Goal: Task Accomplishment & Management: Complete application form

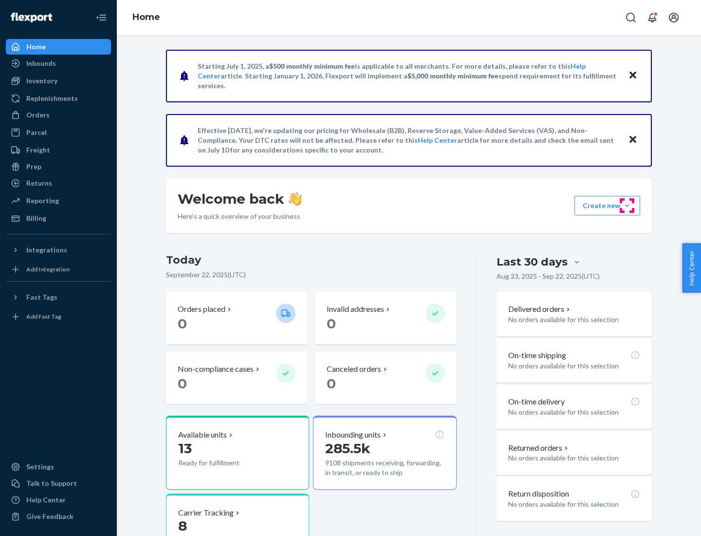
click at [627, 205] on button "Create new Create new inbound Create new order Create new product" at bounding box center [608, 205] width 66 height 19
click at [58, 63] on div "Inbounds" at bounding box center [58, 63] width 103 height 14
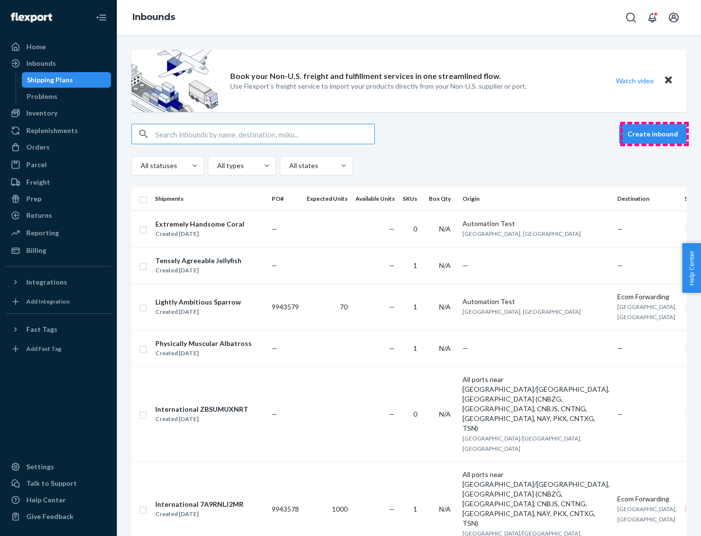
click at [654, 134] on button "Create inbound" at bounding box center [652, 133] width 67 height 19
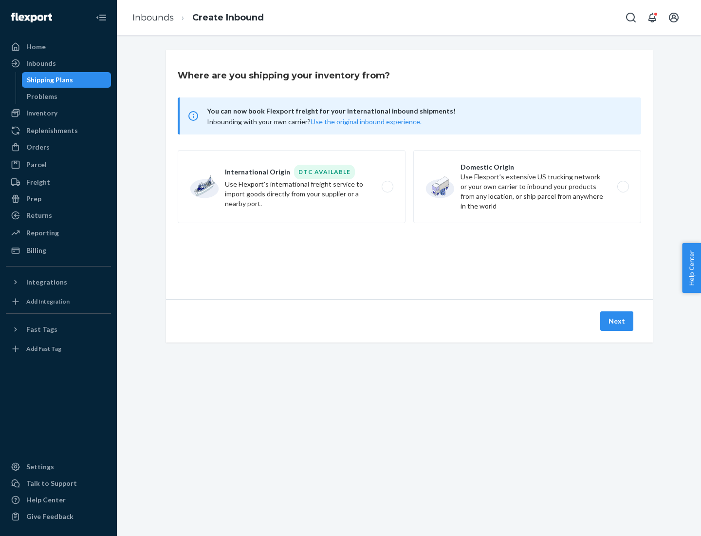
click at [527, 186] on label "Domestic Origin Use Flexport’s extensive US trucking network or your own carrie…" at bounding box center [527, 186] width 228 height 73
click at [623, 186] on input "Domestic Origin Use Flexport’s extensive US trucking network or your own carrie…" at bounding box center [626, 187] width 6 height 6
radio input "true"
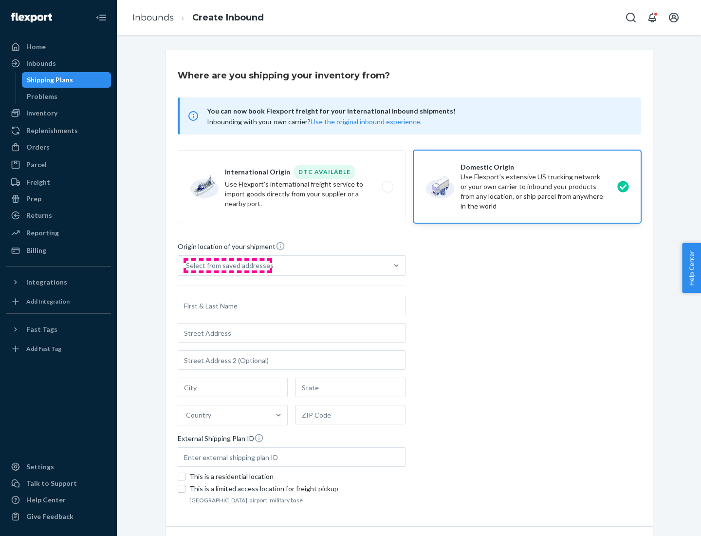
click at [227, 265] on div "Select from saved addresses" at bounding box center [230, 265] width 88 height 10
click at [187, 265] on input "Select from saved addresses" at bounding box center [186, 265] width 1 height 10
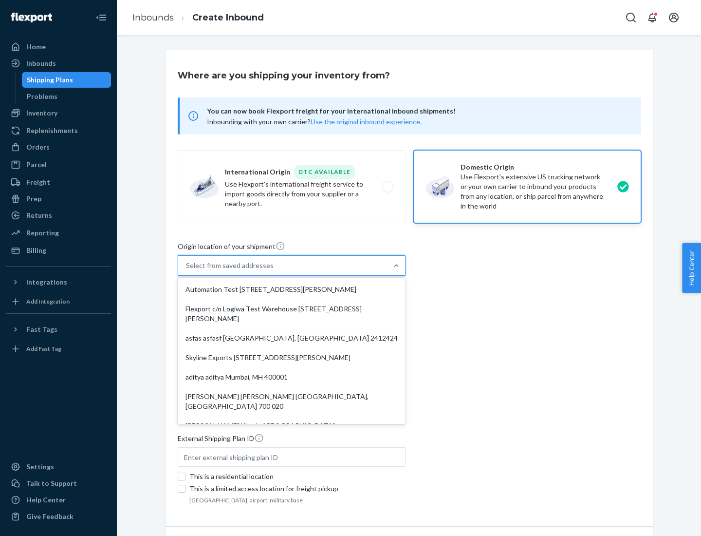
scroll to position [4, 0]
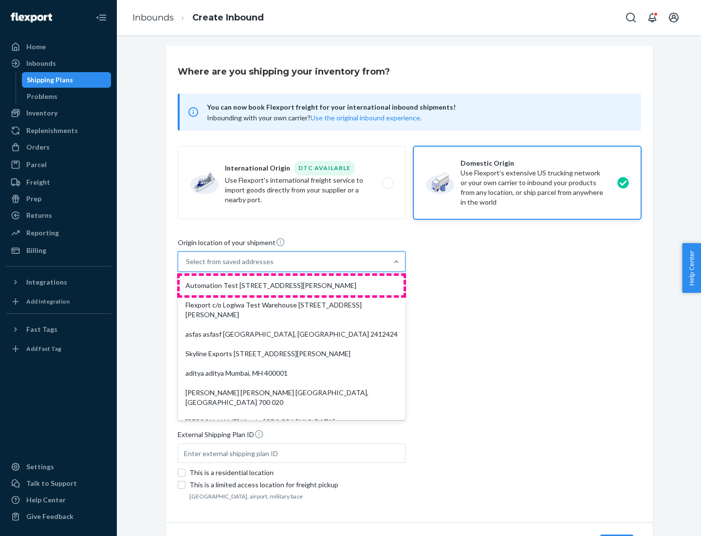
click at [292, 285] on div "Automation Test [STREET_ADDRESS][PERSON_NAME]" at bounding box center [292, 285] width 224 height 19
click at [187, 266] on input "option Automation Test [STREET_ADDRESS][PERSON_NAME]. 9 results available. Use …" at bounding box center [186, 262] width 1 height 10
type input "Automation Test"
type input "9th Floor"
type input "[GEOGRAPHIC_DATA]"
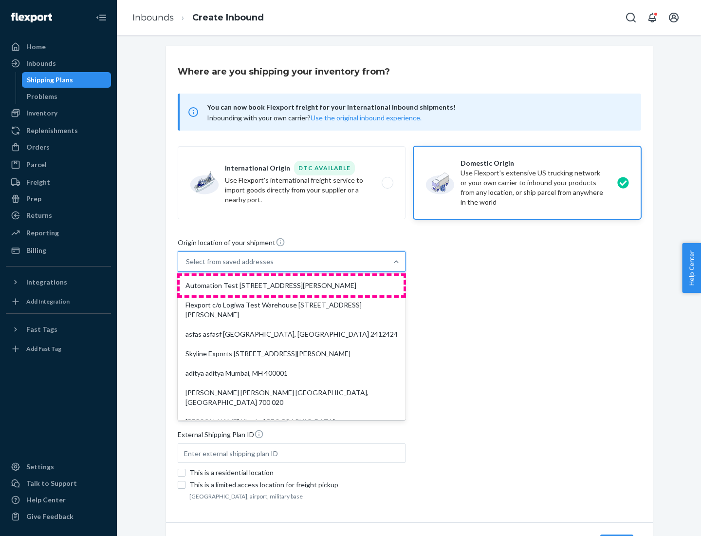
type input "CA"
type input "94104"
type input "[STREET_ADDRESS][PERSON_NAME]"
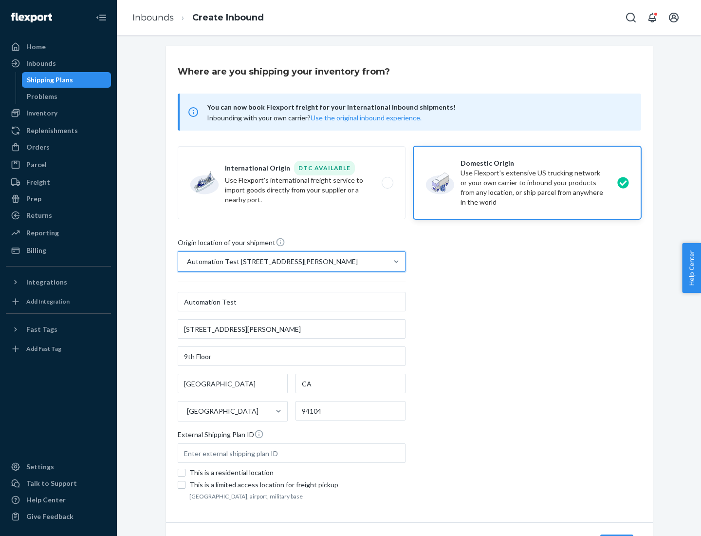
scroll to position [57, 0]
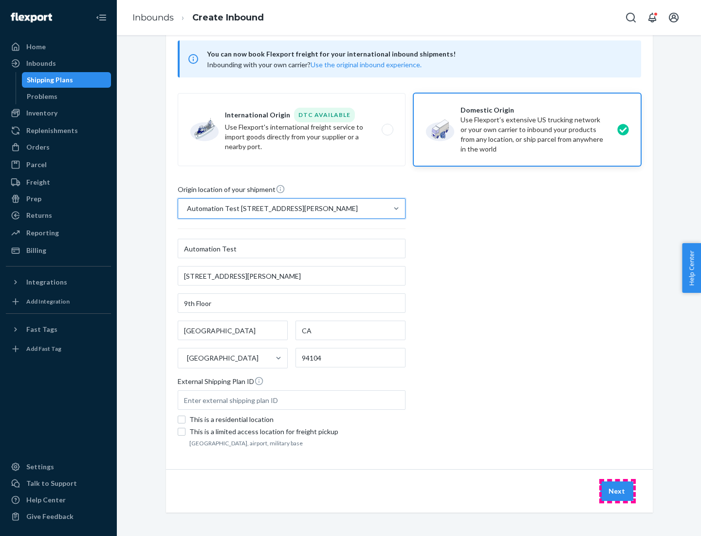
click at [617, 491] on button "Next" at bounding box center [616, 490] width 33 height 19
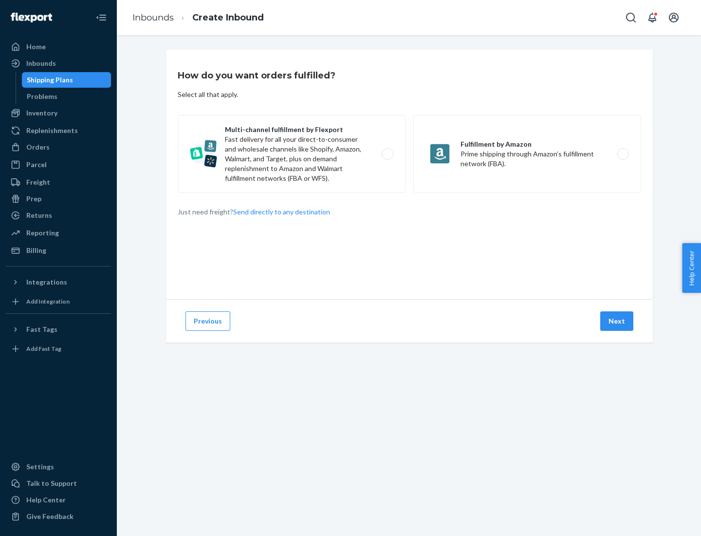
click at [292, 154] on label "Multi-channel fulfillment by Flexport Fast delivery for all your direct-to-cons…" at bounding box center [292, 154] width 228 height 78
click at [387, 154] on input "Multi-channel fulfillment by Flexport Fast delivery for all your direct-to-cons…" at bounding box center [390, 154] width 6 height 6
radio input "true"
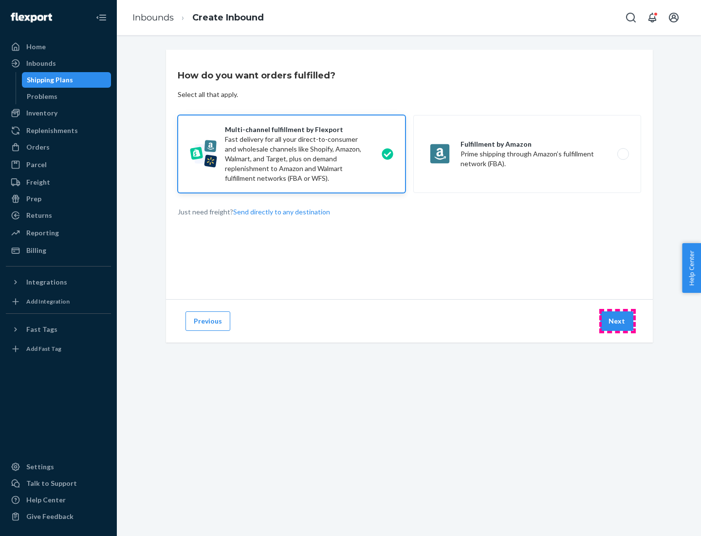
click at [617, 321] on button "Next" at bounding box center [616, 320] width 33 height 19
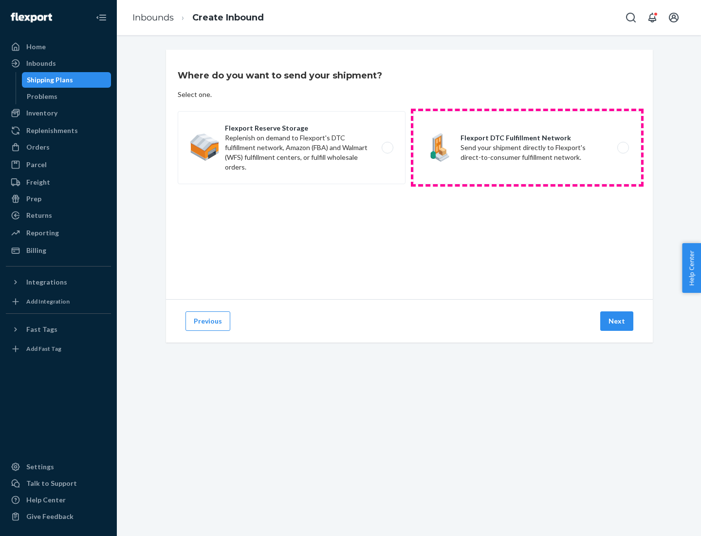
click at [527, 148] on label "Flexport DTC Fulfillment Network Send your shipment directly to Flexport's dire…" at bounding box center [527, 147] width 228 height 73
click at [623, 148] on input "Flexport DTC Fulfillment Network Send your shipment directly to Flexport's dire…" at bounding box center [626, 148] width 6 height 6
radio input "true"
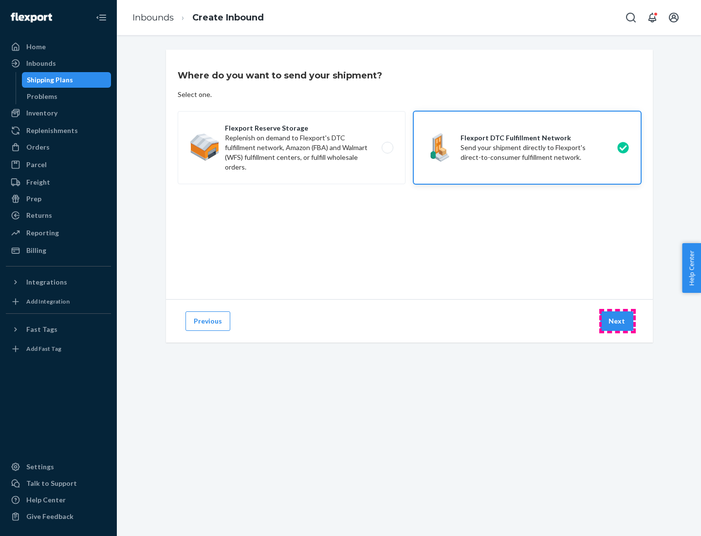
click at [617, 321] on button "Next" at bounding box center [616, 320] width 33 height 19
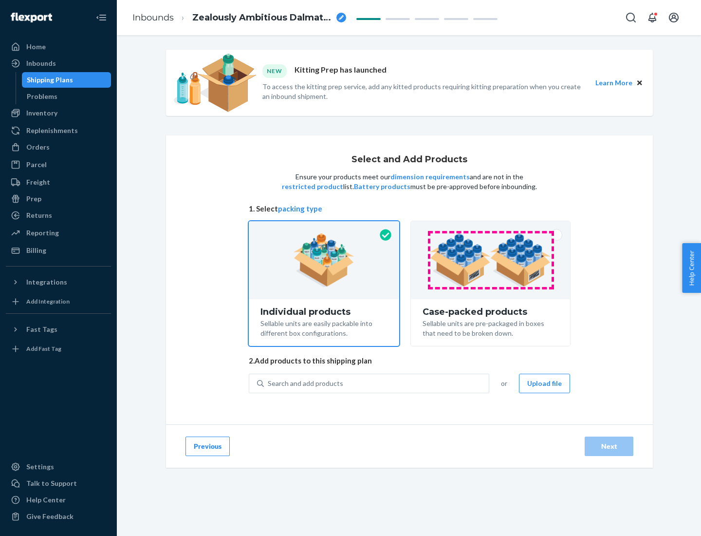
click at [491, 260] on img at bounding box center [490, 260] width 121 height 54
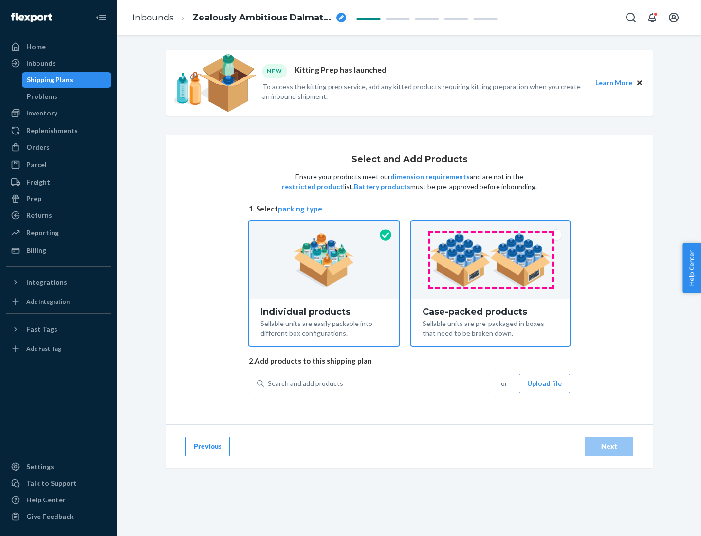
click at [491, 227] on input "Case-packed products Sellable units are pre-packaged in boxes that need to be b…" at bounding box center [490, 224] width 6 height 6
radio input "true"
radio input "false"
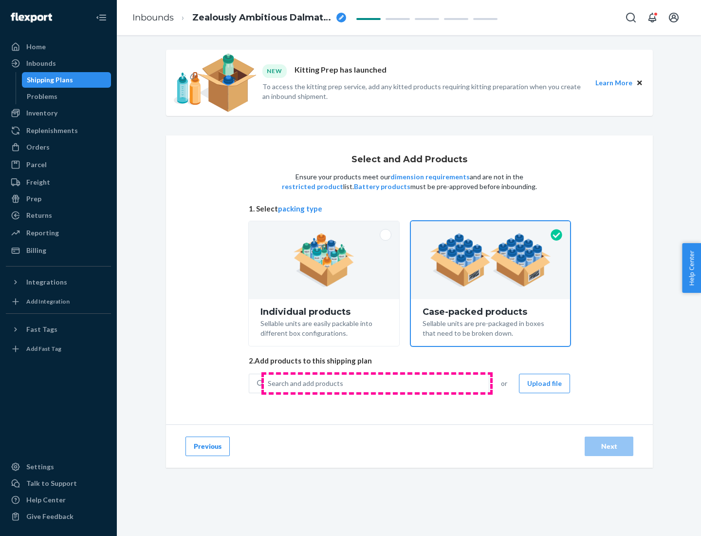
click at [377, 383] on div "Search and add products" at bounding box center [376, 383] width 225 height 18
click at [269, 383] on input "Search and add products" at bounding box center [268, 383] width 1 height 10
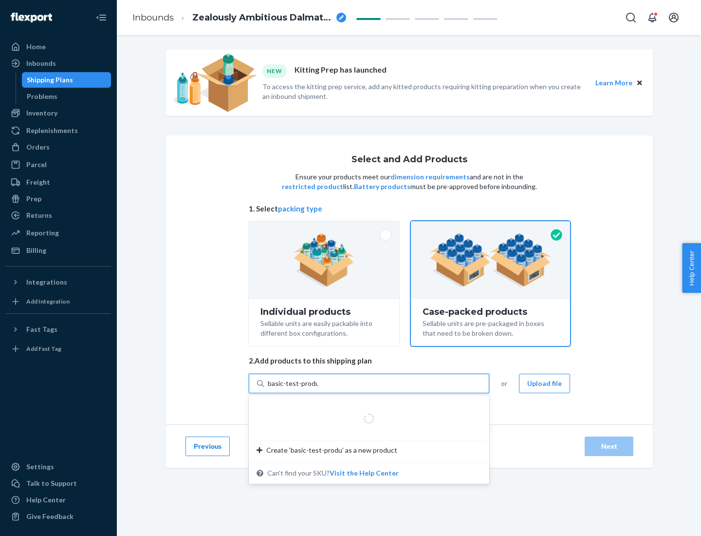
type input "basic-test-product-1"
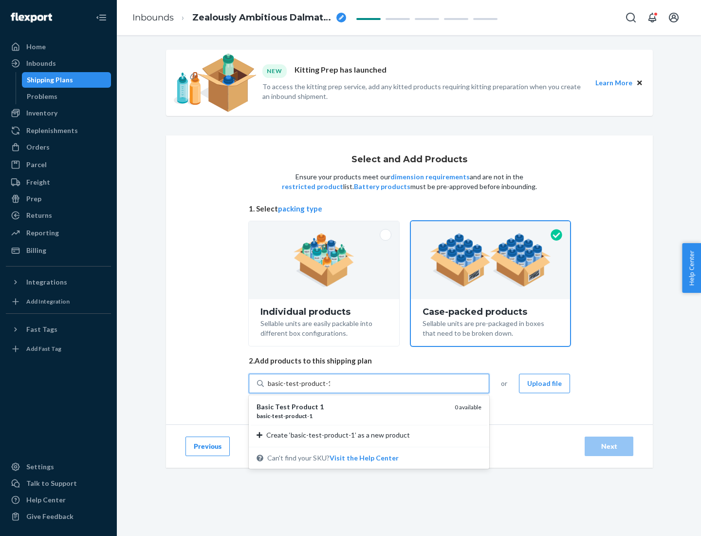
click at [352, 415] on div "basic - test - product - 1" at bounding box center [352, 415] width 190 height 8
click at [330, 388] on input "basic-test-product-1" at bounding box center [299, 383] width 62 height 10
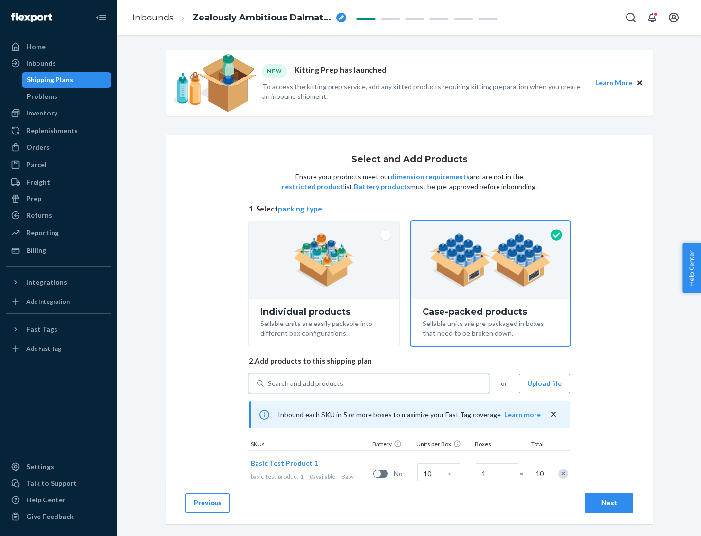
scroll to position [35, 0]
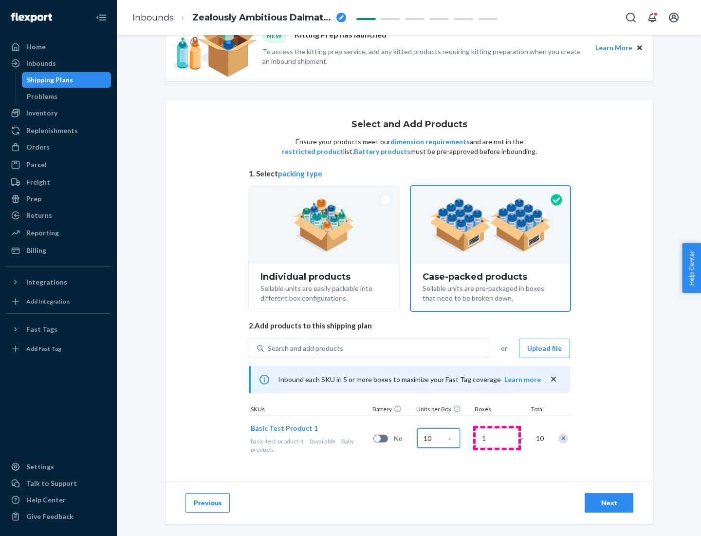
type input "10"
type input "7"
click at [609, 502] on div "Next" at bounding box center [609, 503] width 32 height 10
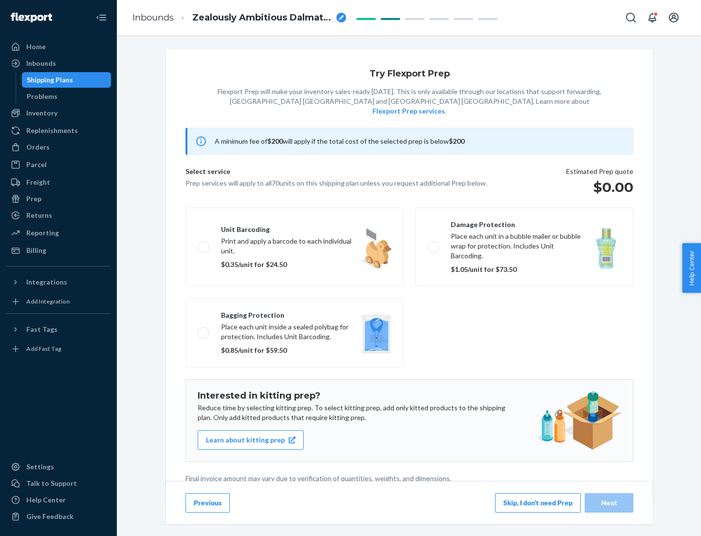
scroll to position [2, 0]
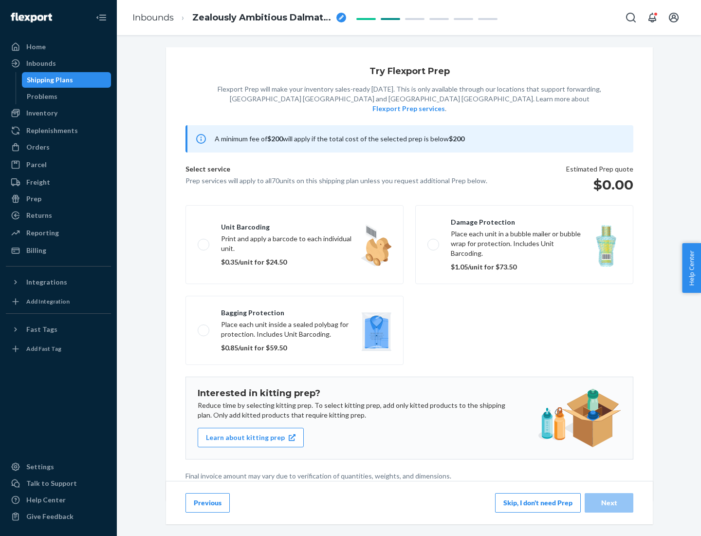
click at [295, 310] on label "Bagging protection Place each unit inside a sealed polybag for protection. Incl…" at bounding box center [295, 330] width 218 height 69
click at [204, 327] on input "Bagging protection Place each unit inside a sealed polybag for protection. Incl…" at bounding box center [201, 330] width 6 height 6
checkbox input "true"
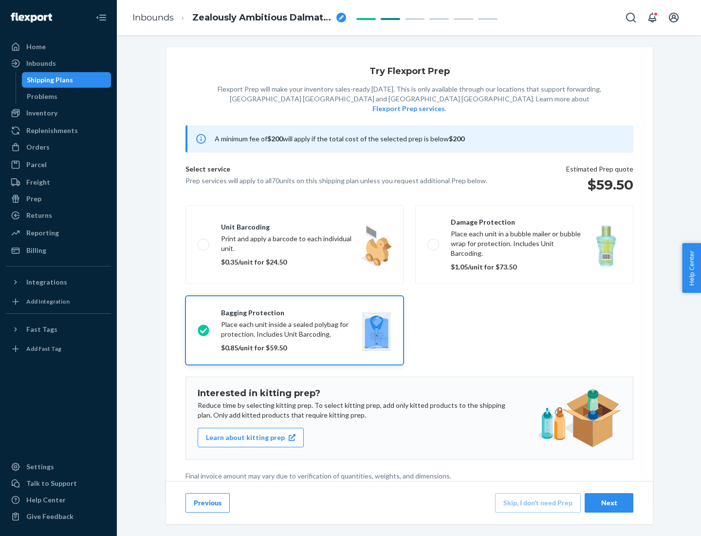
click at [609, 502] on div "Next" at bounding box center [609, 503] width 32 height 10
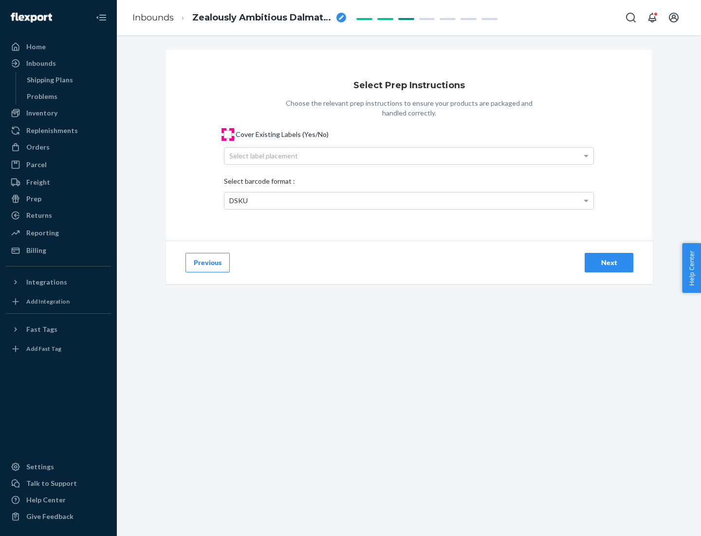
click at [228, 134] on input "Cover Existing Labels (Yes/No)" at bounding box center [228, 134] width 8 height 8
checkbox input "true"
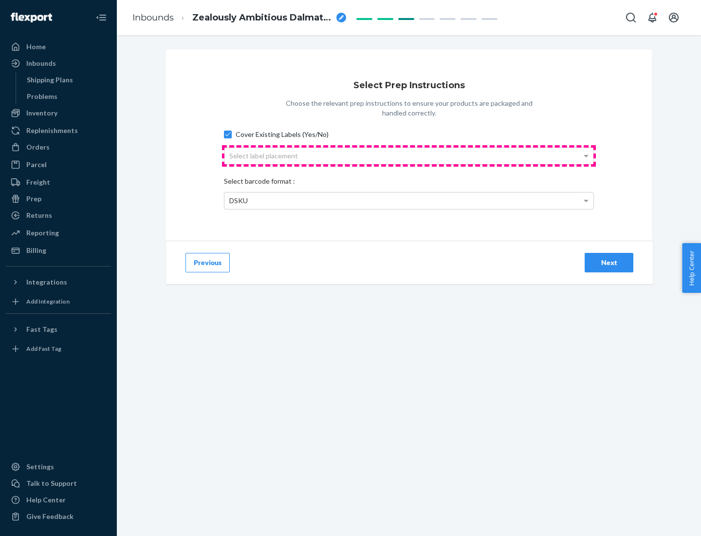
click at [409, 155] on div "Select label placement" at bounding box center [408, 156] width 369 height 17
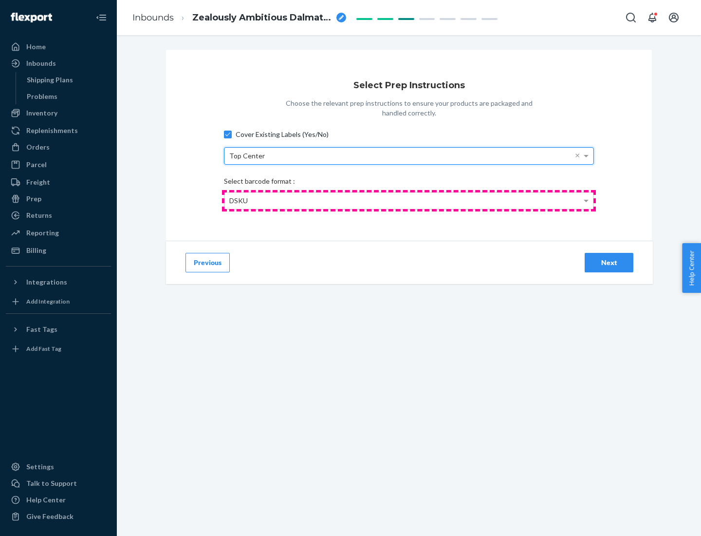
click at [409, 200] on div "DSKU" at bounding box center [408, 200] width 369 height 17
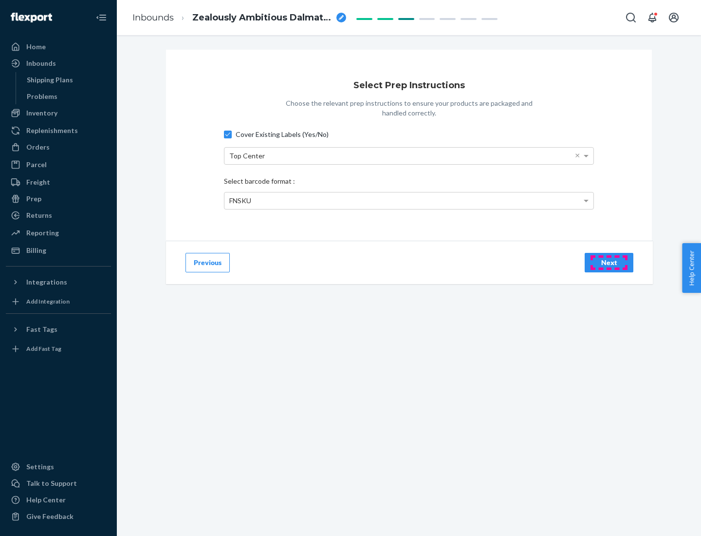
click at [609, 262] on div "Next" at bounding box center [609, 263] width 32 height 10
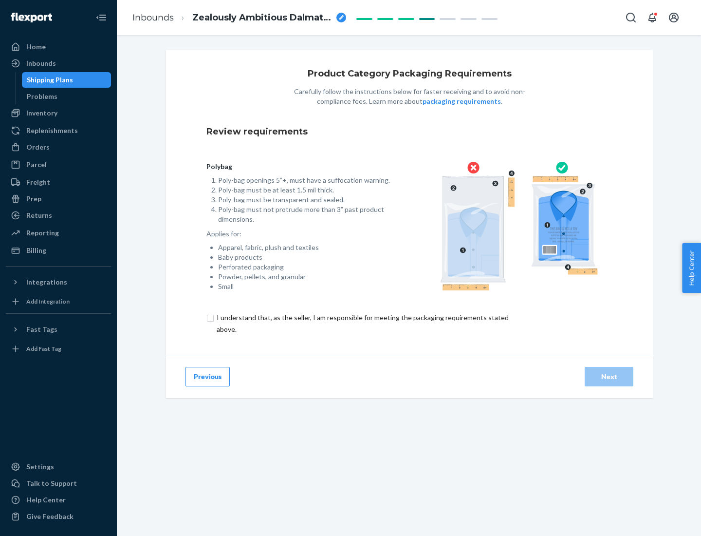
click at [362, 323] on input "checkbox" at bounding box center [368, 323] width 324 height 23
checkbox input "true"
click at [609, 376] on div "Next" at bounding box center [609, 376] width 32 height 10
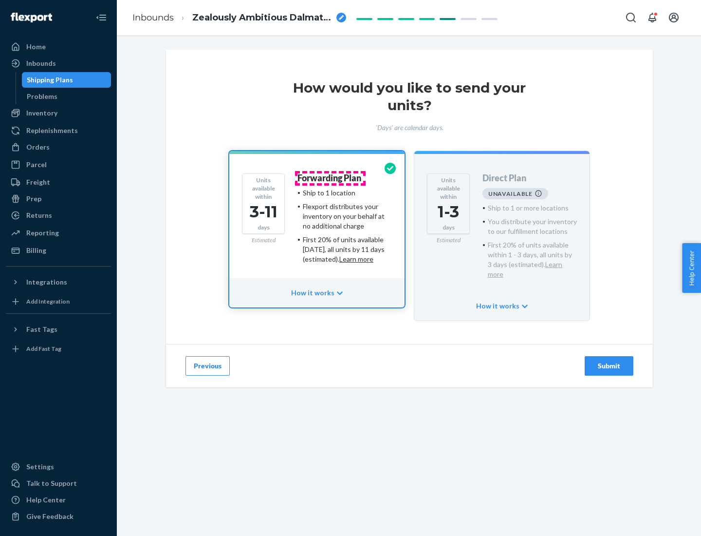
click at [330, 178] on h4 "Forwarding Plan" at bounding box center [329, 178] width 64 height 10
click at [609, 361] on div "Submit" at bounding box center [609, 366] width 32 height 10
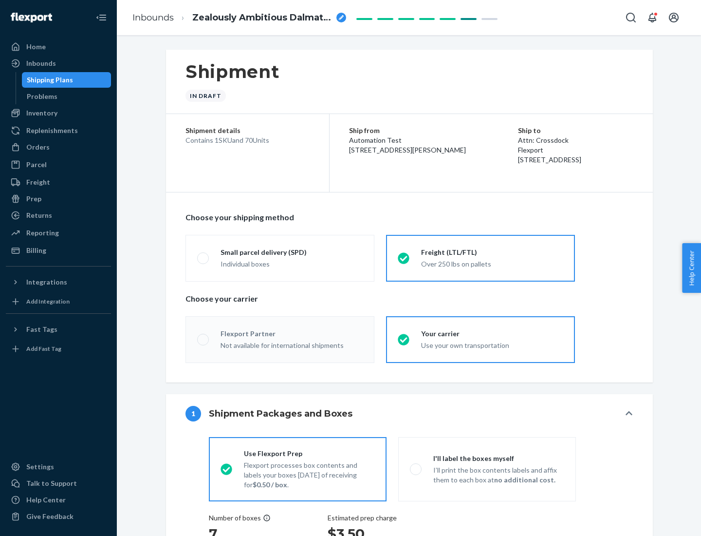
radio input "true"
radio input "false"
radio input "true"
radio input "false"
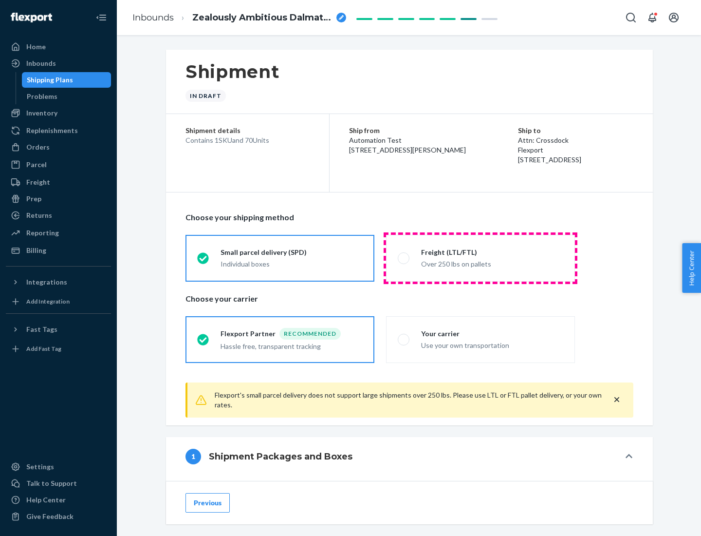
click at [481, 258] on div "Over 250 lbs on pallets" at bounding box center [492, 263] width 142 height 12
click at [404, 258] on input "Freight (LTL/FTL) Over 250 lbs on pallets" at bounding box center [401, 258] width 6 height 6
radio input "true"
radio input "false"
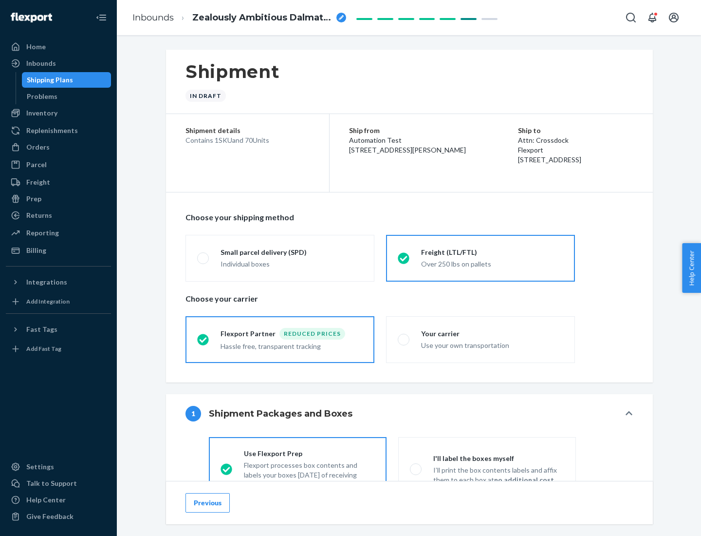
scroll to position [54, 0]
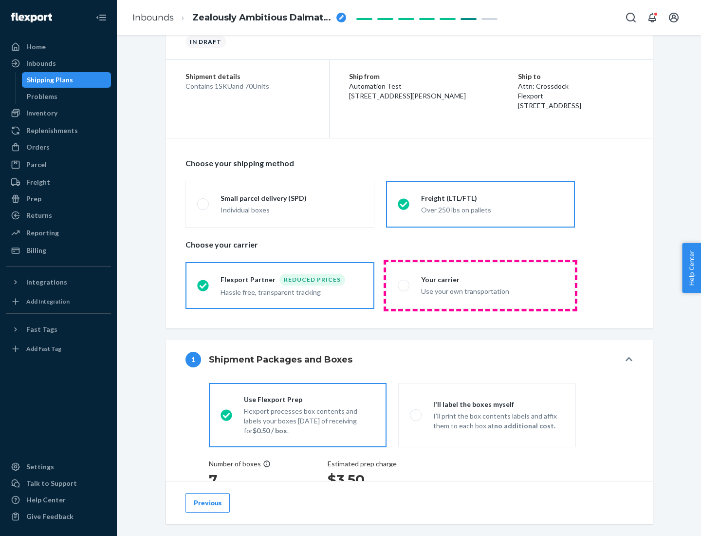
click at [481, 285] on div "Use your own transportation" at bounding box center [492, 290] width 142 height 12
click at [404, 285] on input "Your carrier Use your own transportation" at bounding box center [401, 285] width 6 height 6
radio input "true"
radio input "false"
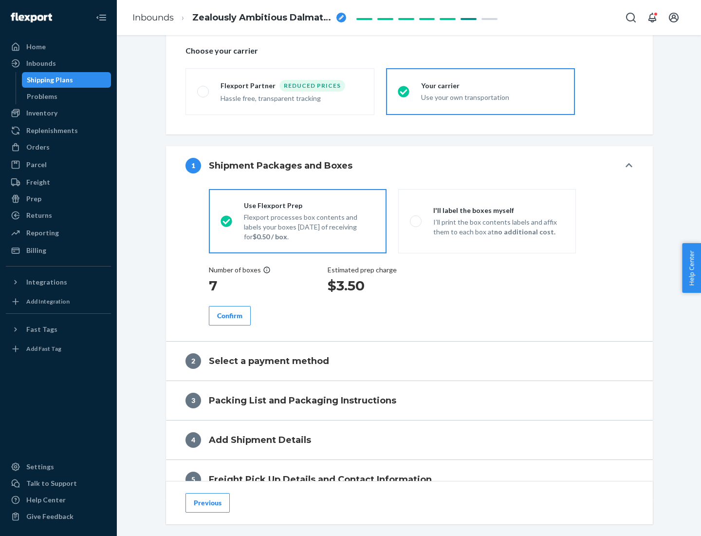
scroll to position [184, 0]
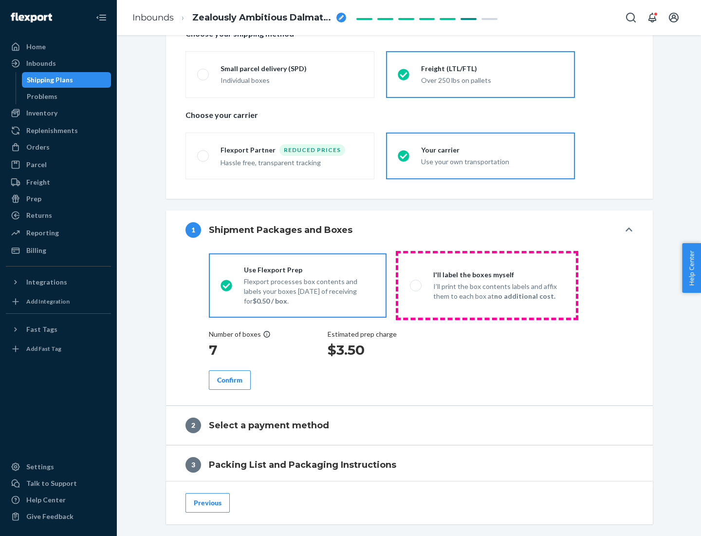
click at [487, 285] on p "I’ll print the box contents labels and affix them to each box at no additional …" at bounding box center [498, 290] width 131 height 19
click at [416, 285] on input "I'll label the boxes myself I’ll print the box contents labels and affix them t…" at bounding box center [413, 285] width 6 height 6
radio input "true"
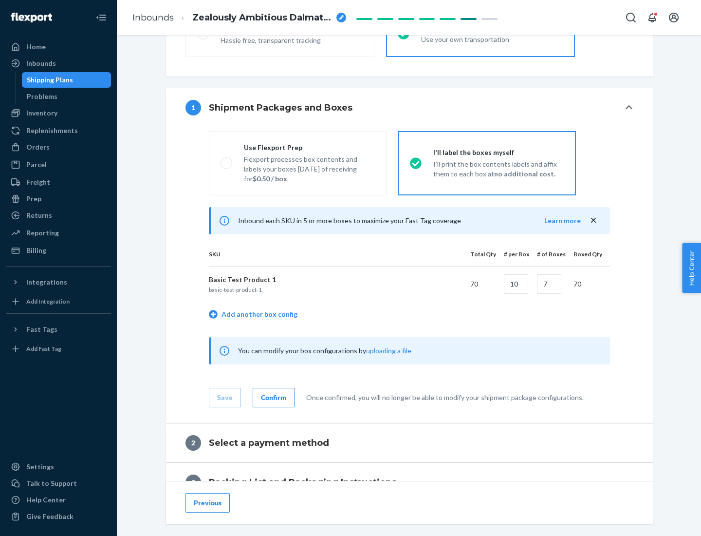
scroll to position [168, 0]
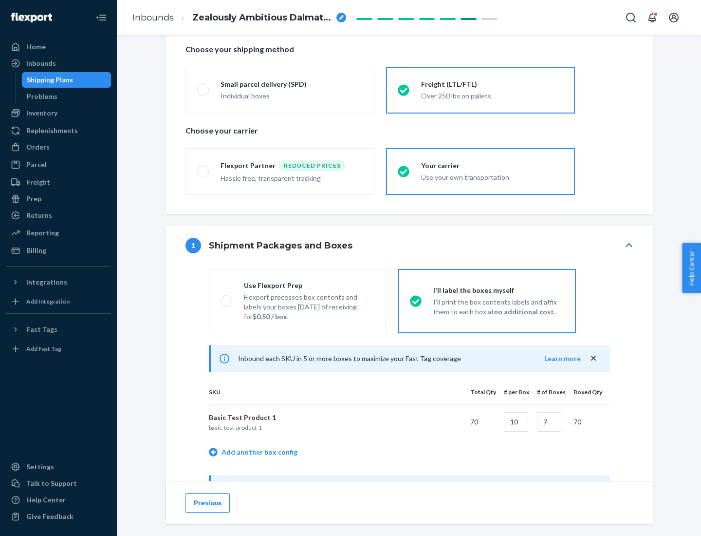
click at [309, 285] on div "Use Flexport Prep" at bounding box center [309, 285] width 131 height 10
click at [227, 297] on input "Use Flexport Prep Flexport processes box contents and labels your boxes [DATE] …" at bounding box center [224, 300] width 6 height 6
radio input "true"
radio input "false"
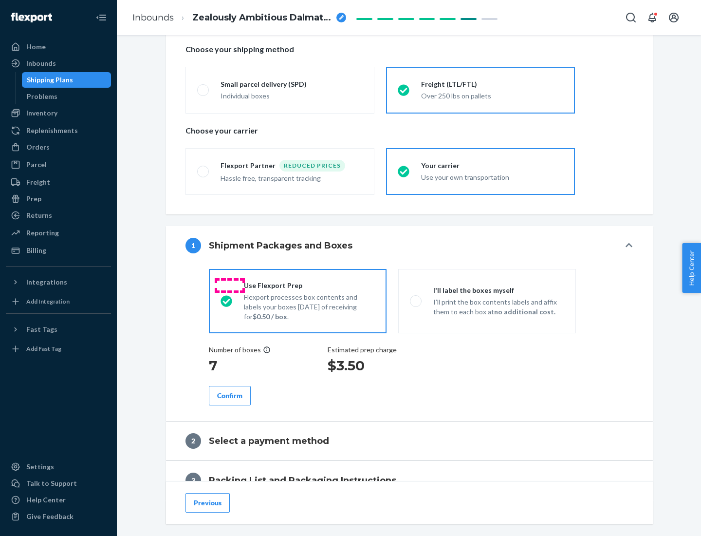
scroll to position [278, 0]
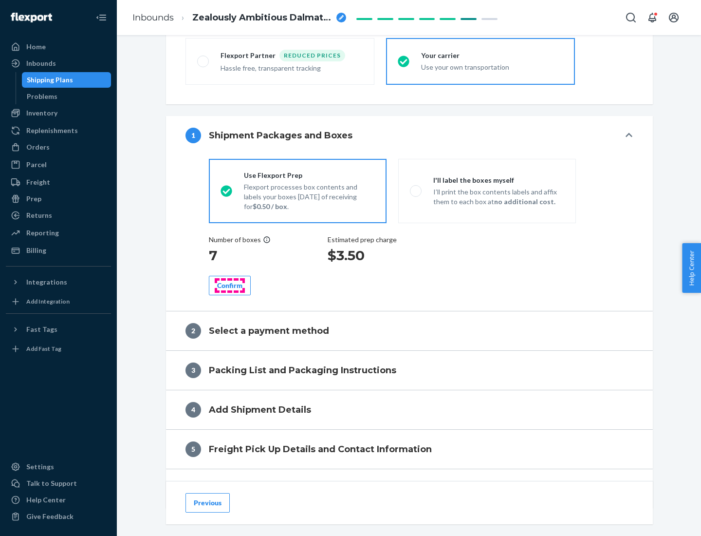
click at [230, 285] on div "Confirm" at bounding box center [229, 285] width 25 height 10
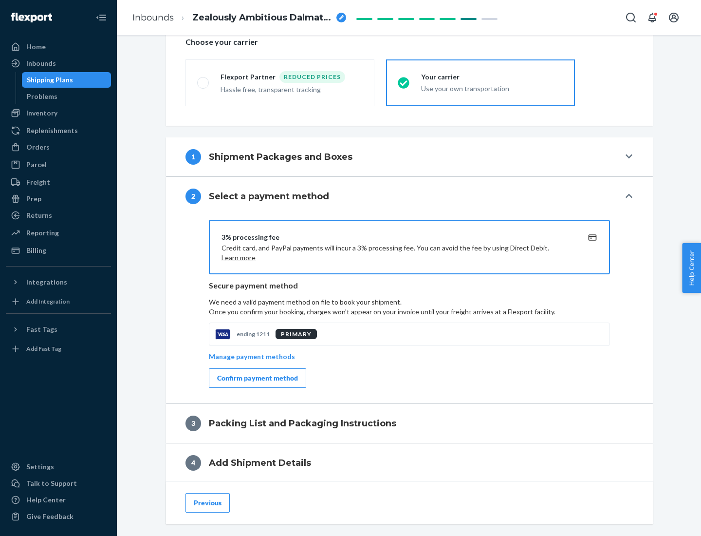
scroll to position [349, 0]
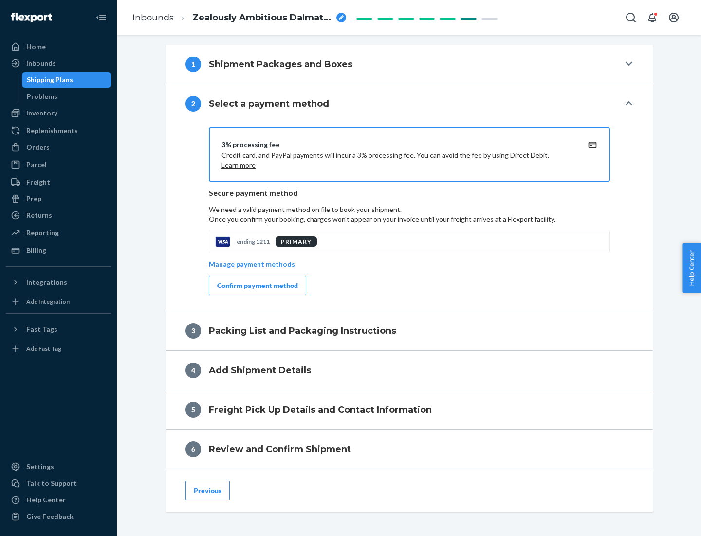
click at [257, 285] on div "Confirm payment method" at bounding box center [257, 285] width 81 height 10
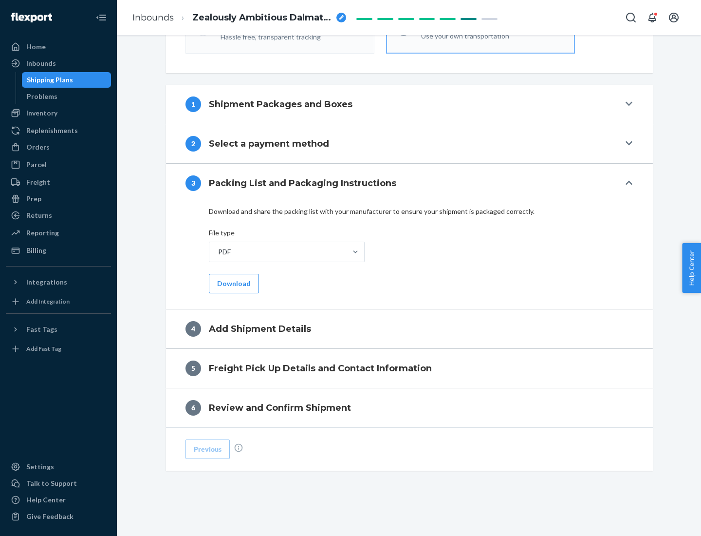
scroll to position [307, 0]
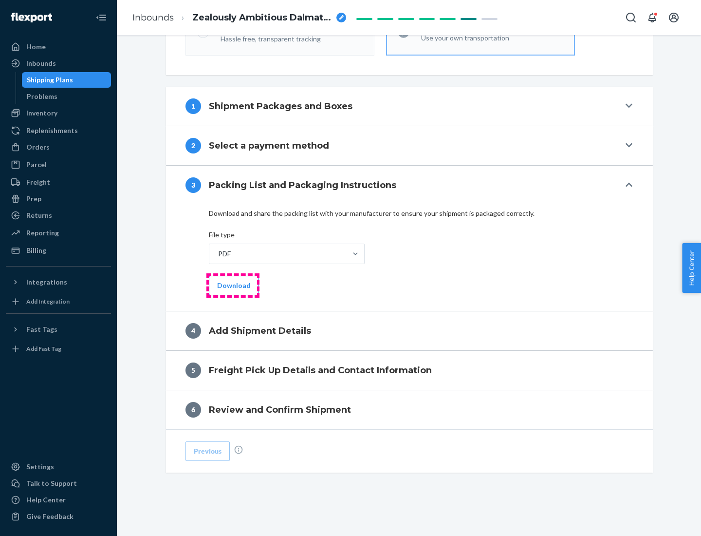
click at [233, 285] on button "Download" at bounding box center [234, 285] width 50 height 19
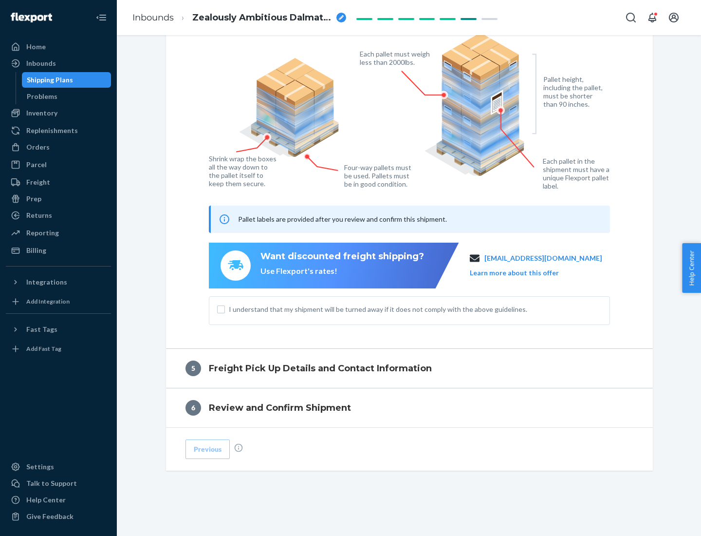
click at [409, 309] on span "I understand that my shipment will be turned away if it does not comply with th…" at bounding box center [415, 309] width 373 height 10
click at [225, 309] on input "I understand that my shipment will be turned away if it does not comply with th…" at bounding box center [221, 309] width 8 height 8
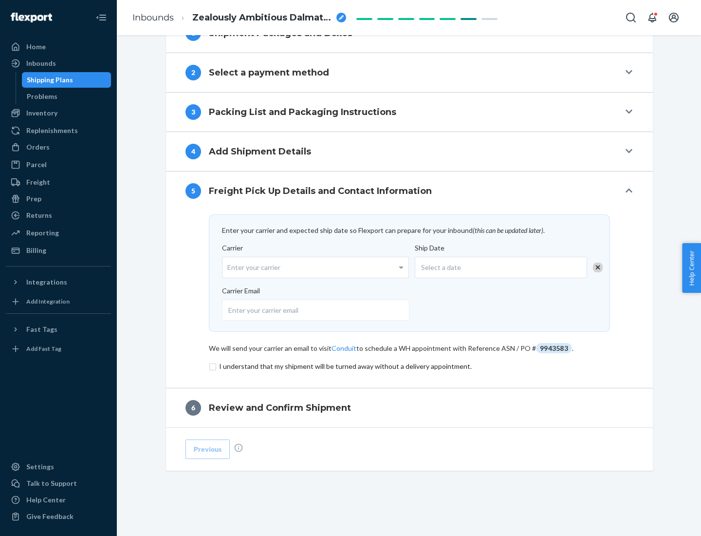
scroll to position [380, 0]
click at [409, 366] on input "checkbox" at bounding box center [409, 366] width 401 height 12
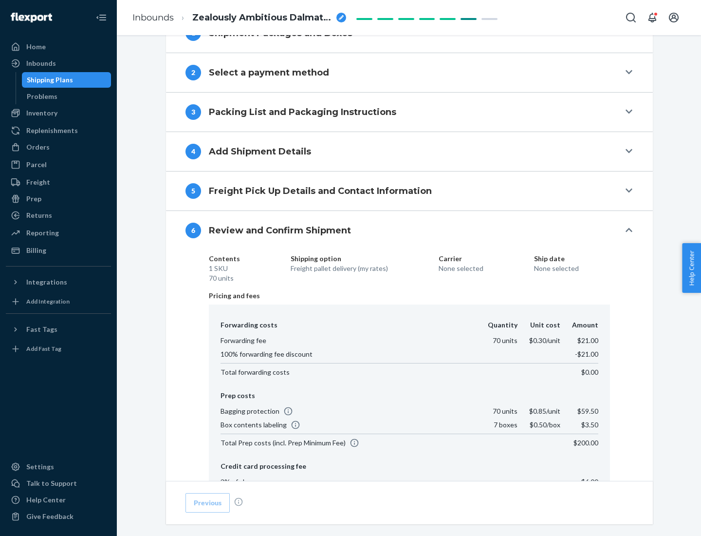
scroll to position [519, 0]
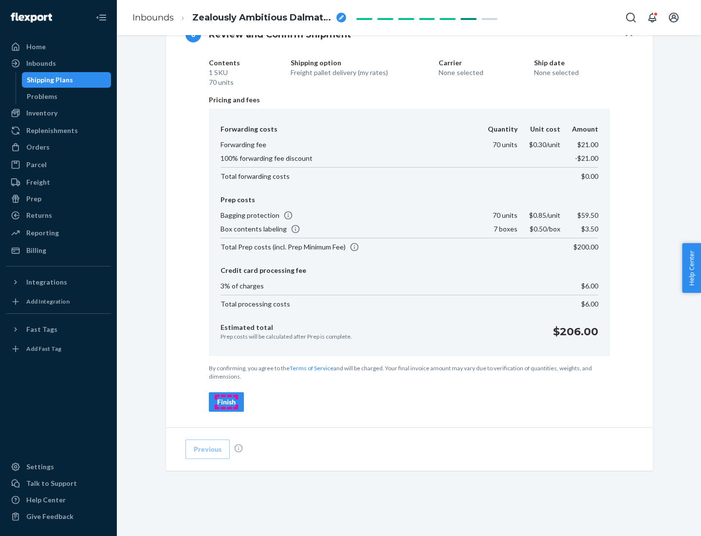
click at [226, 402] on div "Finish" at bounding box center [226, 402] width 19 height 10
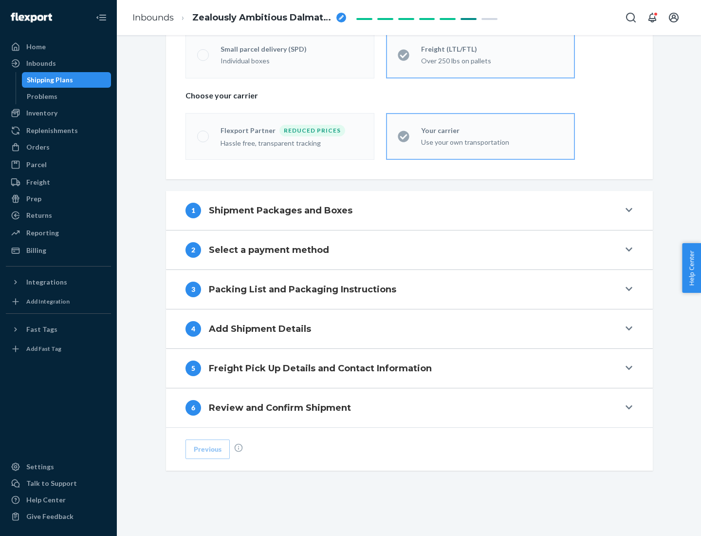
scroll to position [203, 0]
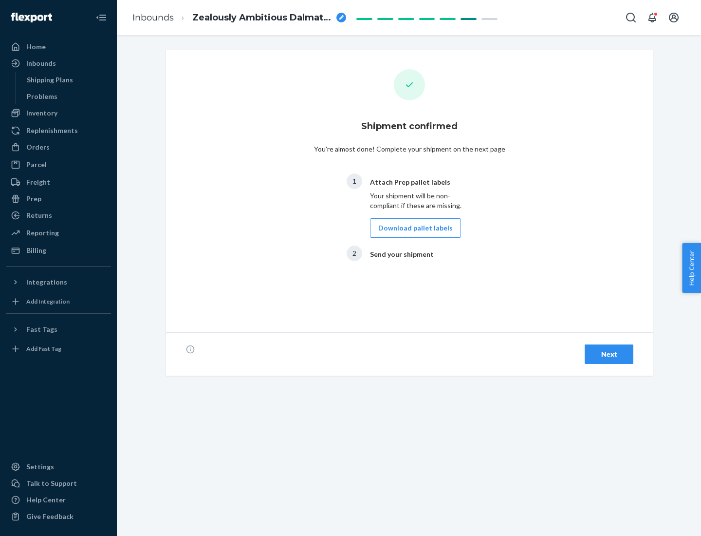
click at [413, 228] on button "Download pallet labels" at bounding box center [415, 227] width 91 height 19
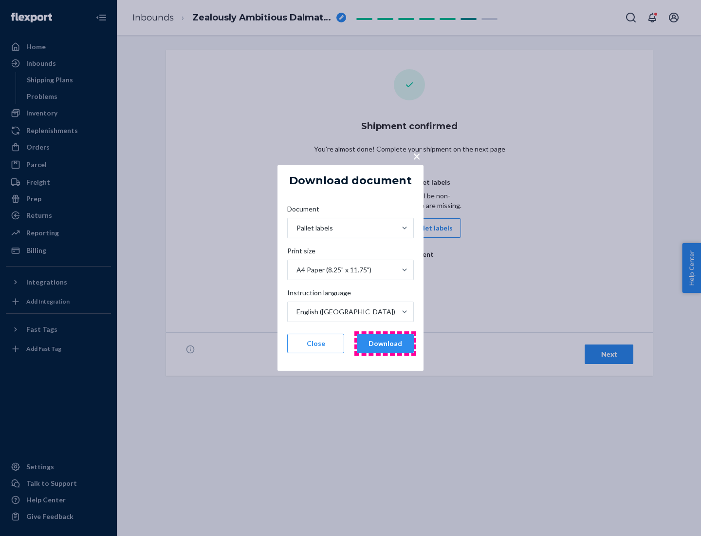
click at [385, 343] on button "Download" at bounding box center [385, 343] width 57 height 19
click at [416, 155] on span "×" at bounding box center [417, 156] width 8 height 17
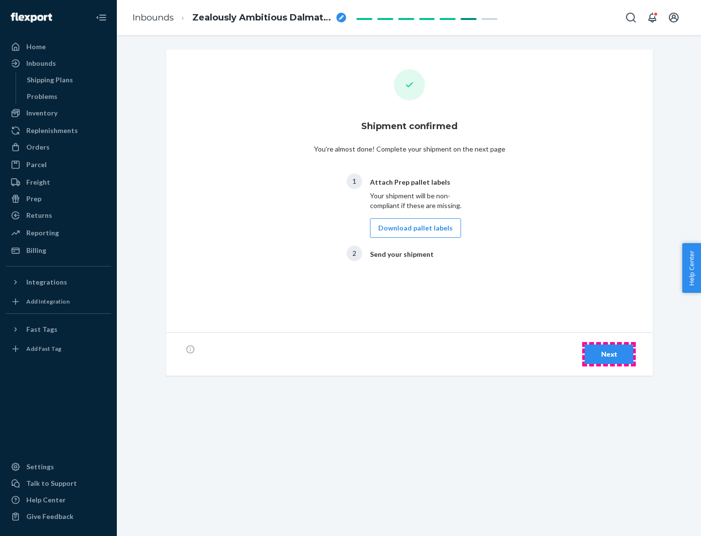
click at [609, 354] on div "Next" at bounding box center [609, 354] width 32 height 10
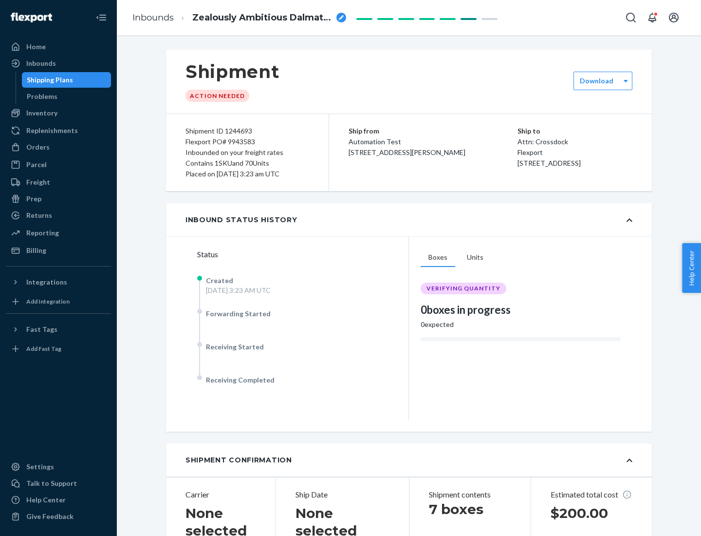
scroll to position [209, 0]
